Goal: Information Seeking & Learning: Learn about a topic

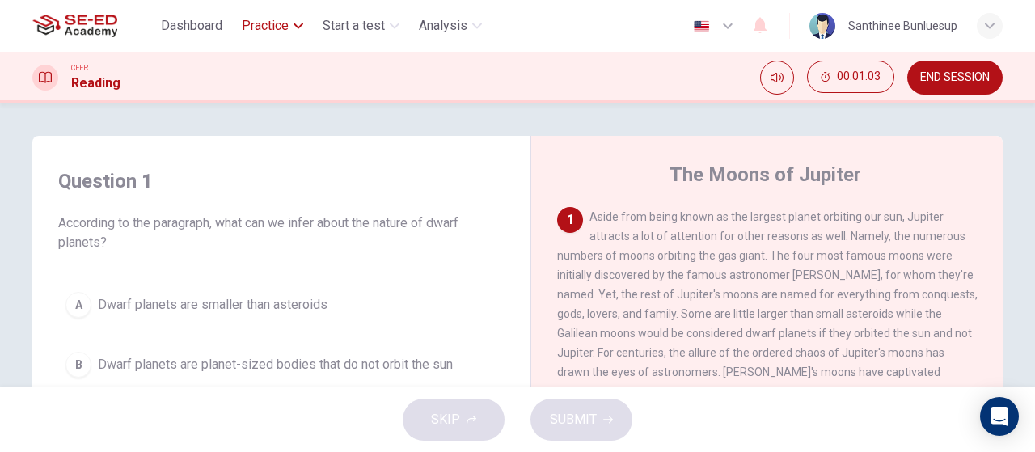
click at [269, 20] on span "Practice" at bounding box center [265, 25] width 47 height 19
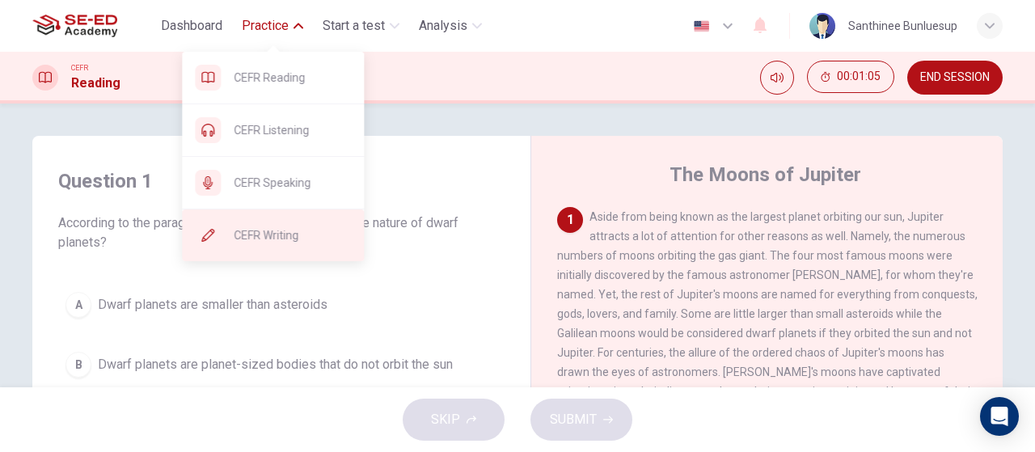
drag, startPoint x: 252, startPoint y: 240, endPoint x: 601, endPoint y: 112, distance: 371.1
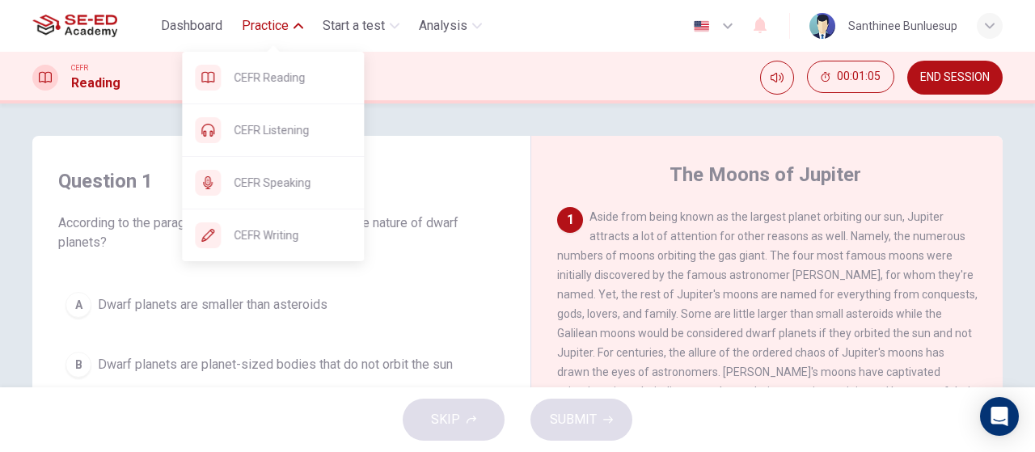
click at [253, 241] on span "CEFR Writing" at bounding box center [292, 235] width 117 height 19
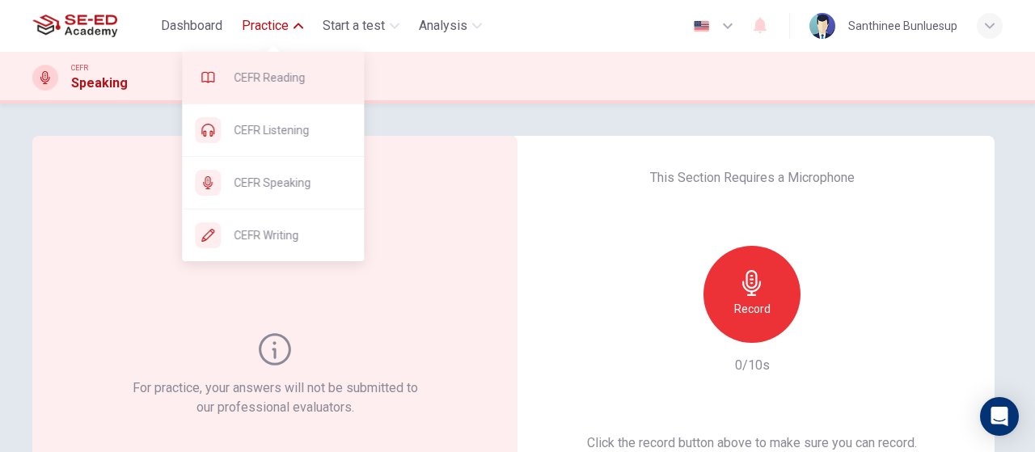
click at [280, 71] on span "CEFR Reading" at bounding box center [292, 77] width 117 height 19
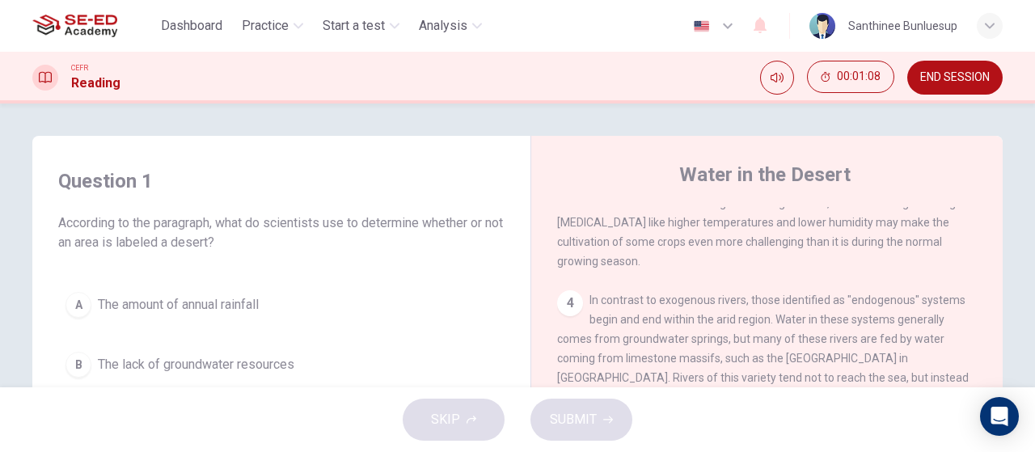
scroll to position [438, 0]
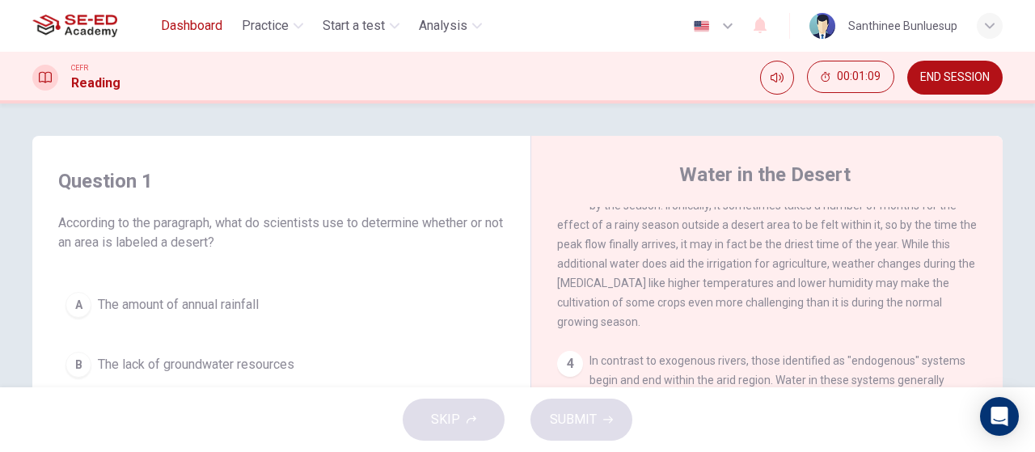
click at [179, 25] on span "Dashboard" at bounding box center [191, 25] width 61 height 19
